Goal: Task Accomplishment & Management: Manage account settings

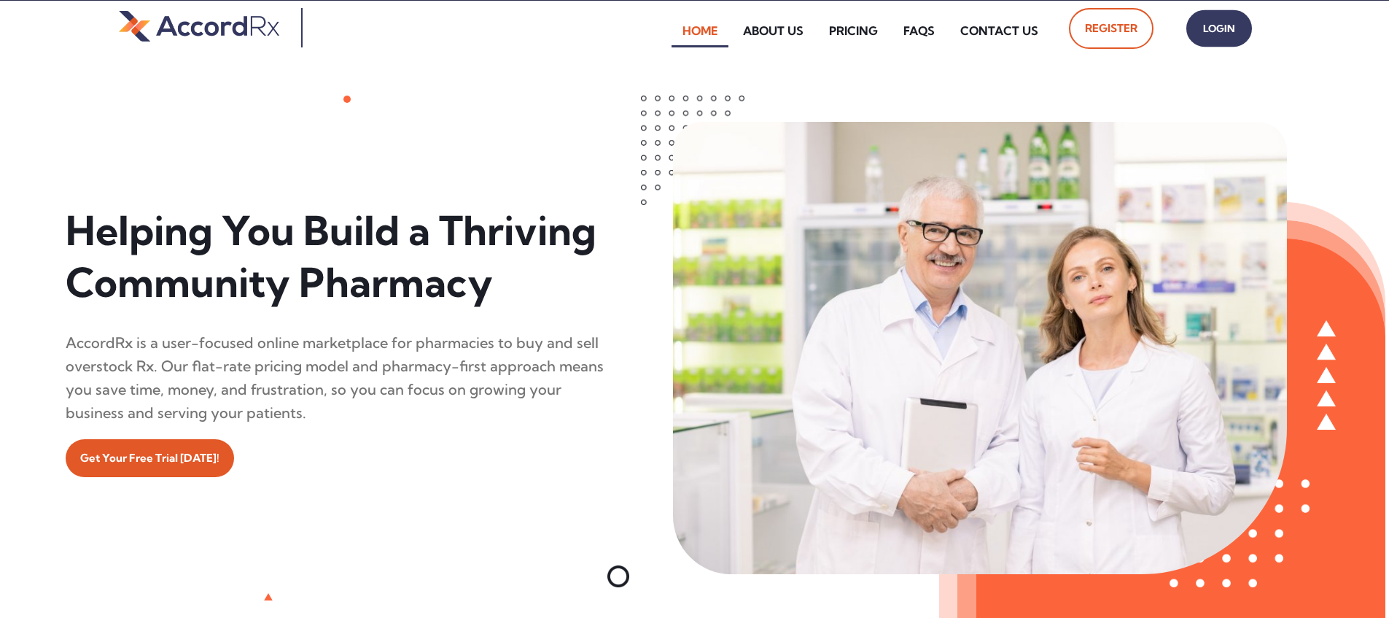
click at [666, 28] on span "Login" at bounding box center [1219, 28] width 36 height 21
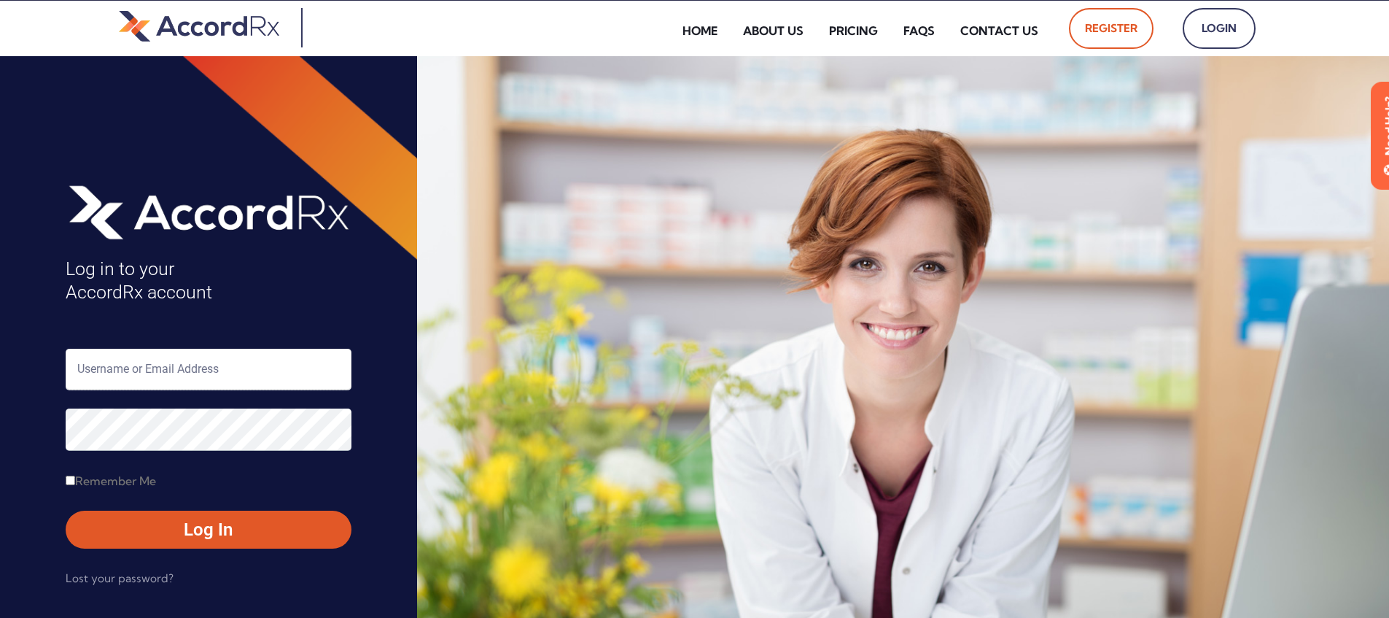
click at [142, 373] on input "text" at bounding box center [209, 370] width 286 height 42
type input "ARX-Erica"
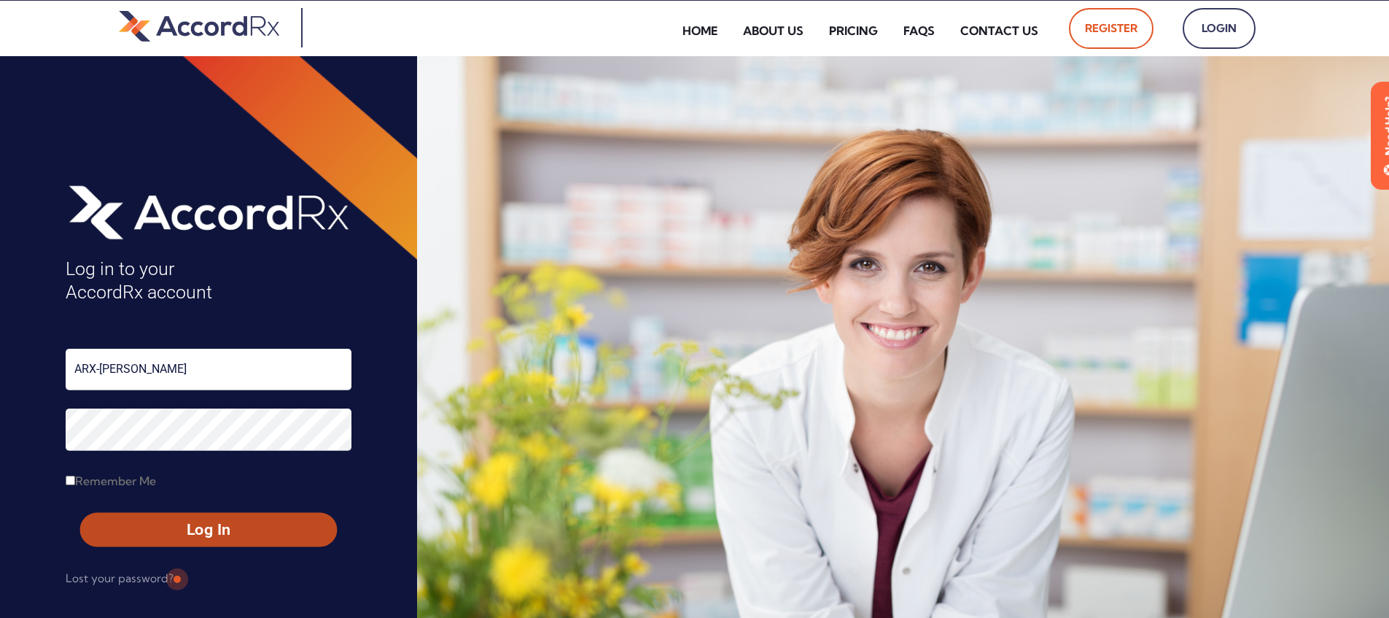
click at [176, 532] on span "Log In" at bounding box center [208, 529] width 230 height 21
